Goal: Information Seeking & Learning: Learn about a topic

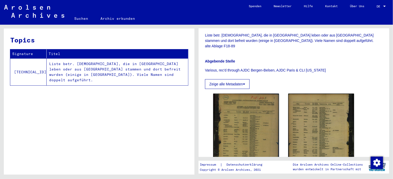
scroll to position [154, 0]
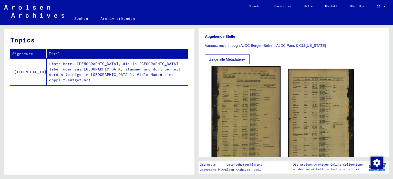
click at [251, 88] on img at bounding box center [246, 116] width 69 height 101
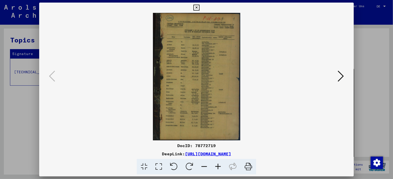
click at [219, 169] on icon at bounding box center [218, 167] width 14 height 16
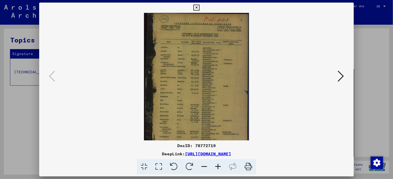
click at [219, 169] on icon at bounding box center [218, 167] width 14 height 16
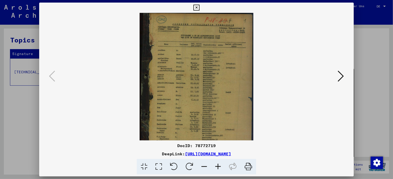
click at [219, 169] on icon at bounding box center [218, 167] width 14 height 16
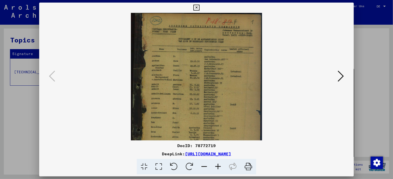
click at [219, 169] on icon at bounding box center [218, 167] width 14 height 16
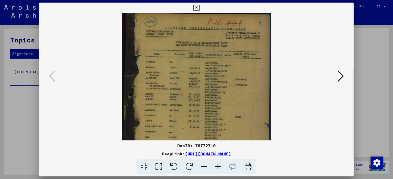
click at [219, 169] on icon at bounding box center [218, 167] width 14 height 16
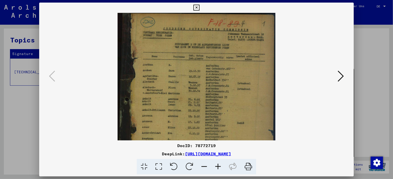
click at [219, 169] on icon at bounding box center [218, 167] width 14 height 16
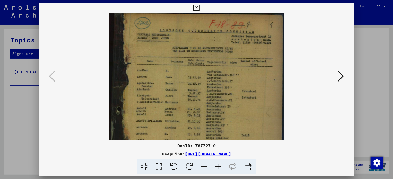
click at [219, 169] on icon at bounding box center [218, 167] width 14 height 16
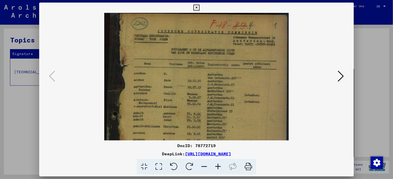
click at [219, 169] on icon at bounding box center [218, 167] width 14 height 16
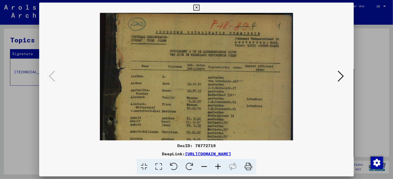
click at [219, 169] on icon at bounding box center [218, 167] width 14 height 16
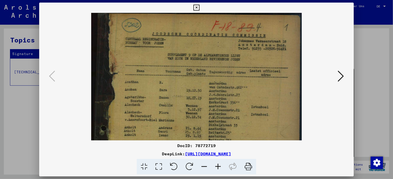
click at [219, 169] on icon at bounding box center [218, 167] width 14 height 16
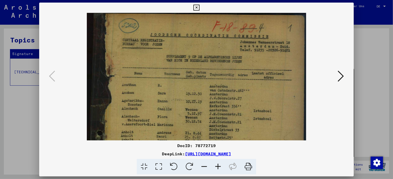
click at [219, 169] on icon at bounding box center [218, 167] width 14 height 16
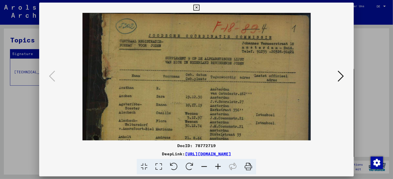
click at [219, 169] on icon at bounding box center [218, 167] width 14 height 16
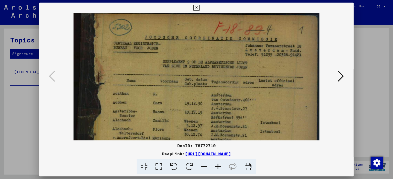
click at [219, 169] on icon at bounding box center [218, 167] width 14 height 16
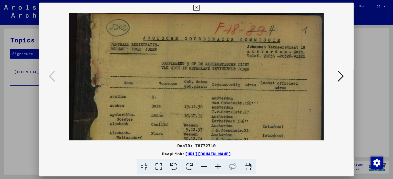
click at [219, 169] on icon at bounding box center [218, 167] width 14 height 16
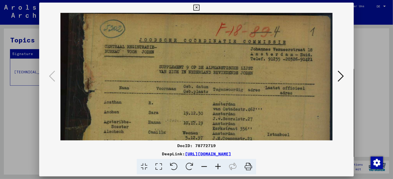
click at [219, 169] on icon at bounding box center [218, 167] width 14 height 16
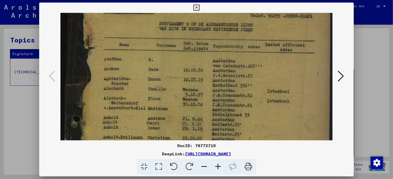
drag, startPoint x: 214, startPoint y: 124, endPoint x: 213, endPoint y: 81, distance: 42.6
click at [213, 81] on img at bounding box center [197, 168] width 273 height 397
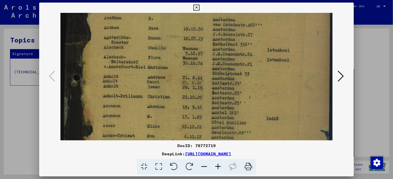
drag, startPoint x: 213, startPoint y: 125, endPoint x: 215, endPoint y: 84, distance: 40.8
click at [215, 84] on img at bounding box center [197, 127] width 273 height 397
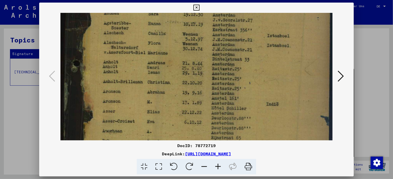
scroll to position [101, 0]
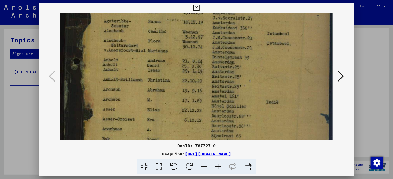
drag, startPoint x: 209, startPoint y: 100, endPoint x: 212, endPoint y: 84, distance: 16.4
click at [212, 84] on img at bounding box center [197, 110] width 273 height 397
click at [218, 164] on icon at bounding box center [218, 167] width 14 height 16
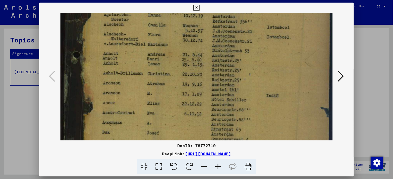
scroll to position [107, 0]
drag, startPoint x: 207, startPoint y: 96, endPoint x: 207, endPoint y: 90, distance: 6.2
click at [207, 90] on img at bounding box center [197, 104] width 273 height 397
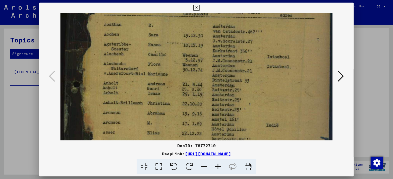
scroll to position [78, 0]
drag, startPoint x: 207, startPoint y: 41, endPoint x: 201, endPoint y: 71, distance: 31.1
click at [201, 71] on img at bounding box center [197, 133] width 273 height 397
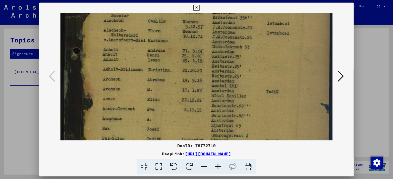
drag, startPoint x: 207, startPoint y: 85, endPoint x: 205, endPoint y: 55, distance: 30.9
click at [205, 55] on img at bounding box center [197, 100] width 273 height 397
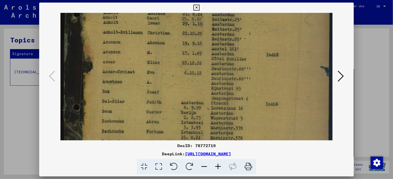
scroll to position [150, 0]
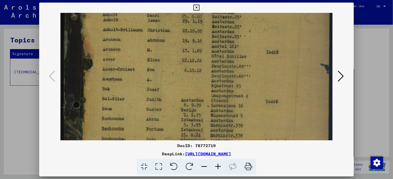
drag, startPoint x: 204, startPoint y: 87, endPoint x: 204, endPoint y: 50, distance: 38.0
click at [204, 50] on img at bounding box center [197, 61] width 273 height 397
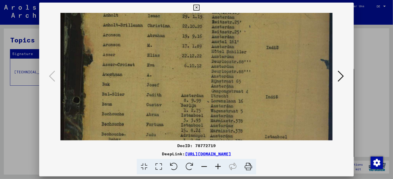
scroll to position [156, 0]
drag, startPoint x: 209, startPoint y: 74, endPoint x: 209, endPoint y: 68, distance: 5.9
click at [209, 68] on img at bounding box center [197, 55] width 273 height 397
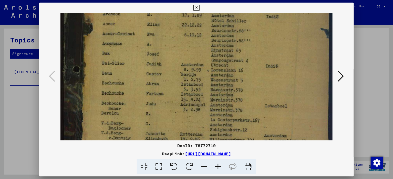
drag, startPoint x: 206, startPoint y: 77, endPoint x: 206, endPoint y: 48, distance: 29.2
click at [206, 48] on img at bounding box center [197, 25] width 273 height 397
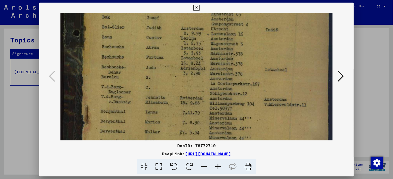
drag, startPoint x: 206, startPoint y: 86, endPoint x: 206, endPoint y: 50, distance: 35.4
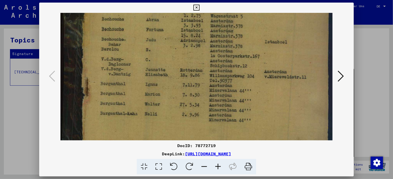
scroll to position [251, 0]
drag, startPoint x: 206, startPoint y: 83, endPoint x: 206, endPoint y: 54, distance: 28.5
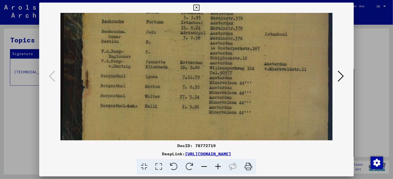
drag, startPoint x: 206, startPoint y: 82, endPoint x: 206, endPoint y: 76, distance: 6.2
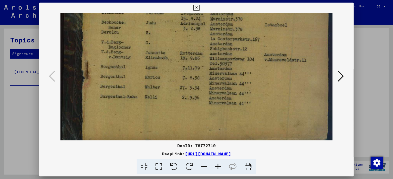
scroll to position [269, 0]
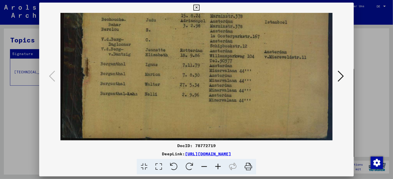
drag, startPoint x: 204, startPoint y: 77, endPoint x: 205, endPoint y: 64, distance: 13.1
click at [339, 75] on icon at bounding box center [341, 76] width 6 height 12
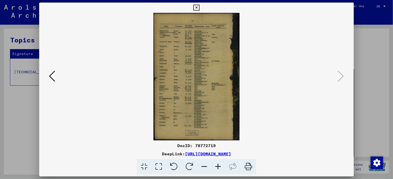
click at [217, 166] on icon at bounding box center [218, 167] width 14 height 16
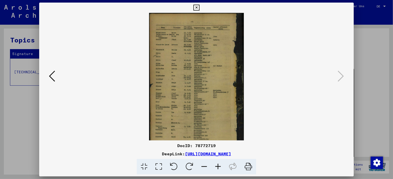
click at [217, 166] on icon at bounding box center [218, 167] width 14 height 16
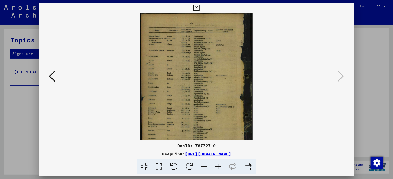
click at [217, 166] on icon at bounding box center [218, 167] width 14 height 16
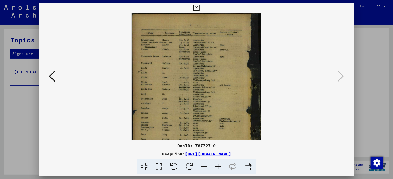
click at [217, 166] on icon at bounding box center [218, 167] width 14 height 16
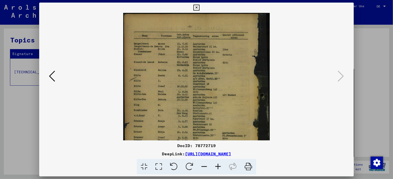
click at [217, 166] on icon at bounding box center [218, 167] width 14 height 16
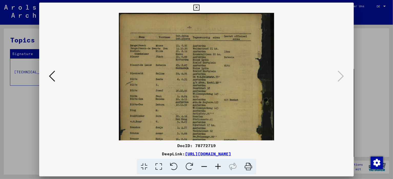
click at [217, 166] on icon at bounding box center [218, 167] width 14 height 16
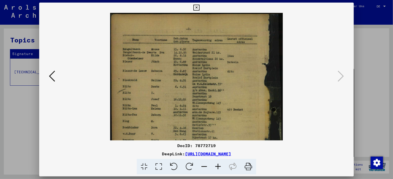
click at [217, 166] on icon at bounding box center [218, 167] width 14 height 16
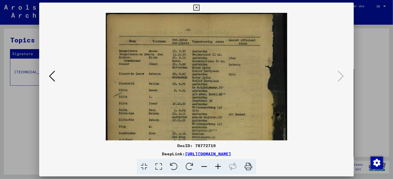
click at [217, 166] on icon at bounding box center [218, 167] width 14 height 16
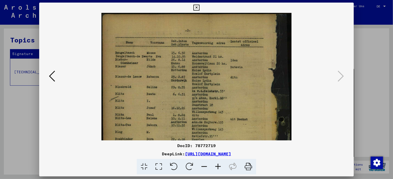
click at [217, 166] on icon at bounding box center [218, 167] width 14 height 16
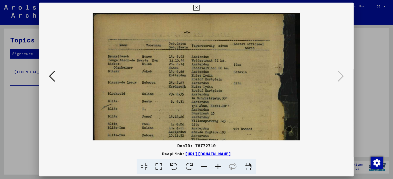
click at [217, 166] on icon at bounding box center [218, 167] width 14 height 16
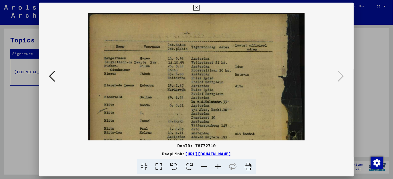
click at [217, 166] on icon at bounding box center [218, 167] width 14 height 16
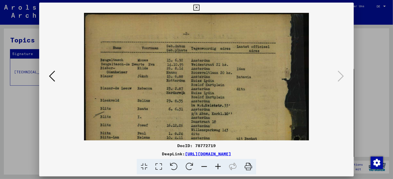
click at [217, 166] on icon at bounding box center [218, 167] width 14 height 16
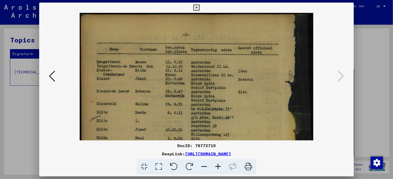
click at [217, 166] on icon at bounding box center [218, 167] width 14 height 16
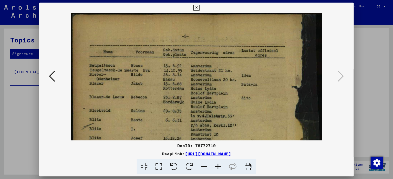
click at [217, 166] on icon at bounding box center [218, 167] width 14 height 16
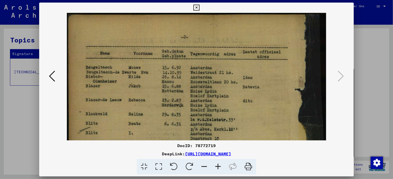
click at [217, 166] on icon at bounding box center [218, 167] width 14 height 16
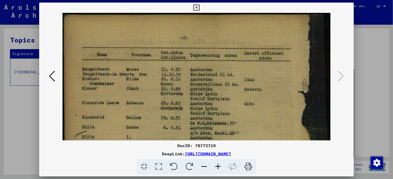
click at [217, 166] on icon at bounding box center [218, 167] width 14 height 16
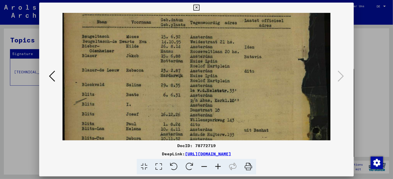
drag, startPoint x: 198, startPoint y: 114, endPoint x: 194, endPoint y: 88, distance: 25.4
click at [194, 88] on img at bounding box center [197, 178] width 269 height 397
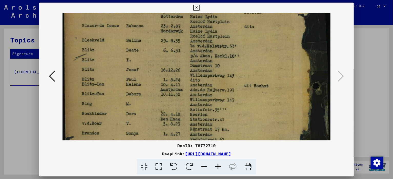
drag, startPoint x: 194, startPoint y: 88, endPoint x: 199, endPoint y: 45, distance: 44.1
click at [199, 45] on img at bounding box center [197, 134] width 269 height 397
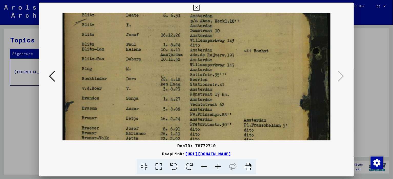
scroll to position [112, 0]
drag, startPoint x: 205, startPoint y: 104, endPoint x: 202, endPoint y: 69, distance: 35.2
click at [202, 69] on img at bounding box center [197, 98] width 269 height 397
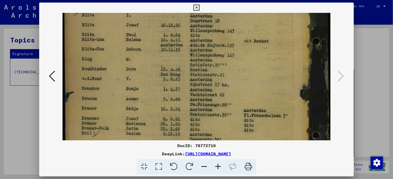
scroll to position [123, 0]
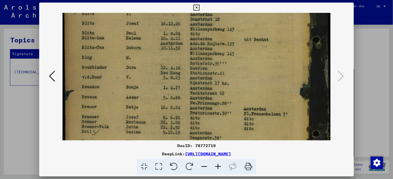
drag, startPoint x: 202, startPoint y: 103, endPoint x: 203, endPoint y: 93, distance: 10.3
click at [203, 93] on img at bounding box center [197, 88] width 269 height 397
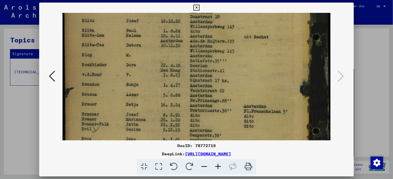
click at [203, 102] on img at bounding box center [197, 85] width 269 height 397
click at [203, 101] on img at bounding box center [197, 85] width 269 height 397
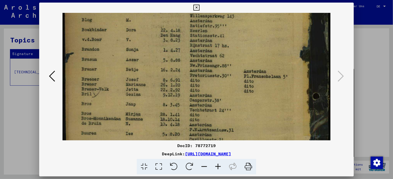
drag, startPoint x: 206, startPoint y: 107, endPoint x: 204, endPoint y: 73, distance: 34.1
click at [204, 73] on img at bounding box center [197, 50] width 269 height 397
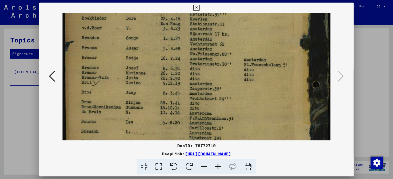
drag, startPoint x: 210, startPoint y: 92, endPoint x: 210, endPoint y: 78, distance: 13.9
click at [210, 78] on img at bounding box center [197, 39] width 269 height 397
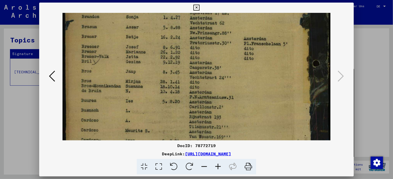
drag, startPoint x: 211, startPoint y: 106, endPoint x: 207, endPoint y: 88, distance: 18.0
click at [207, 88] on img at bounding box center [197, 18] width 269 height 397
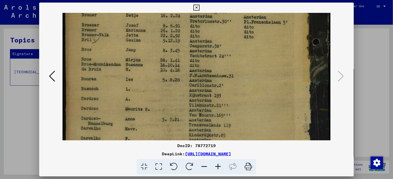
drag, startPoint x: 213, startPoint y: 109, endPoint x: 212, endPoint y: 88, distance: 20.8
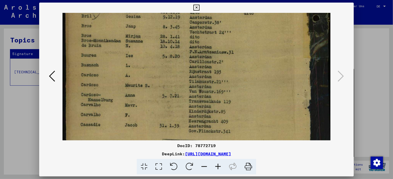
scroll to position [240, 0]
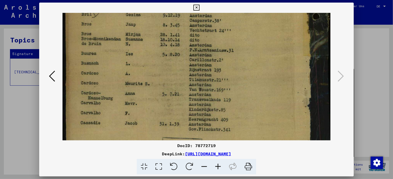
drag, startPoint x: 215, startPoint y: 106, endPoint x: 215, endPoint y: 82, distance: 24.1
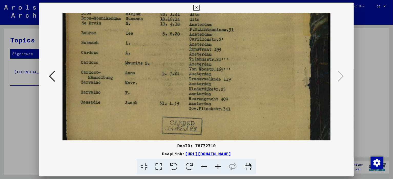
drag, startPoint x: 216, startPoint y: 112, endPoint x: 216, endPoint y: 90, distance: 21.3
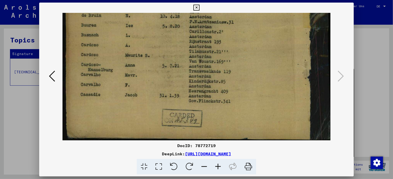
scroll to position [269, 0]
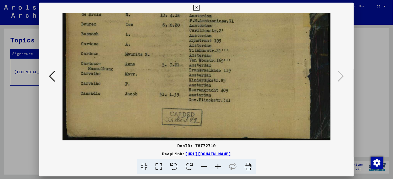
drag, startPoint x: 218, startPoint y: 104, endPoint x: 218, endPoint y: 90, distance: 14.4
click at [196, 9] on icon at bounding box center [197, 8] width 6 height 6
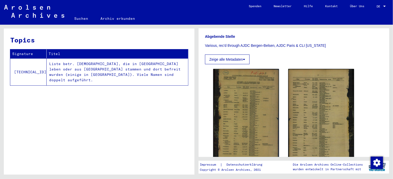
drag, startPoint x: 196, startPoint y: 10, endPoint x: 125, endPoint y: 65, distance: 90.0
click at [165, 99] on div "Topics Signature Titel [TECHNICAL_ID] Liste betr. [DEMOGRAPHIC_DATA], die in [G…" at bounding box center [99, 103] width 191 height 150
